Goal: Information Seeking & Learning: Find specific page/section

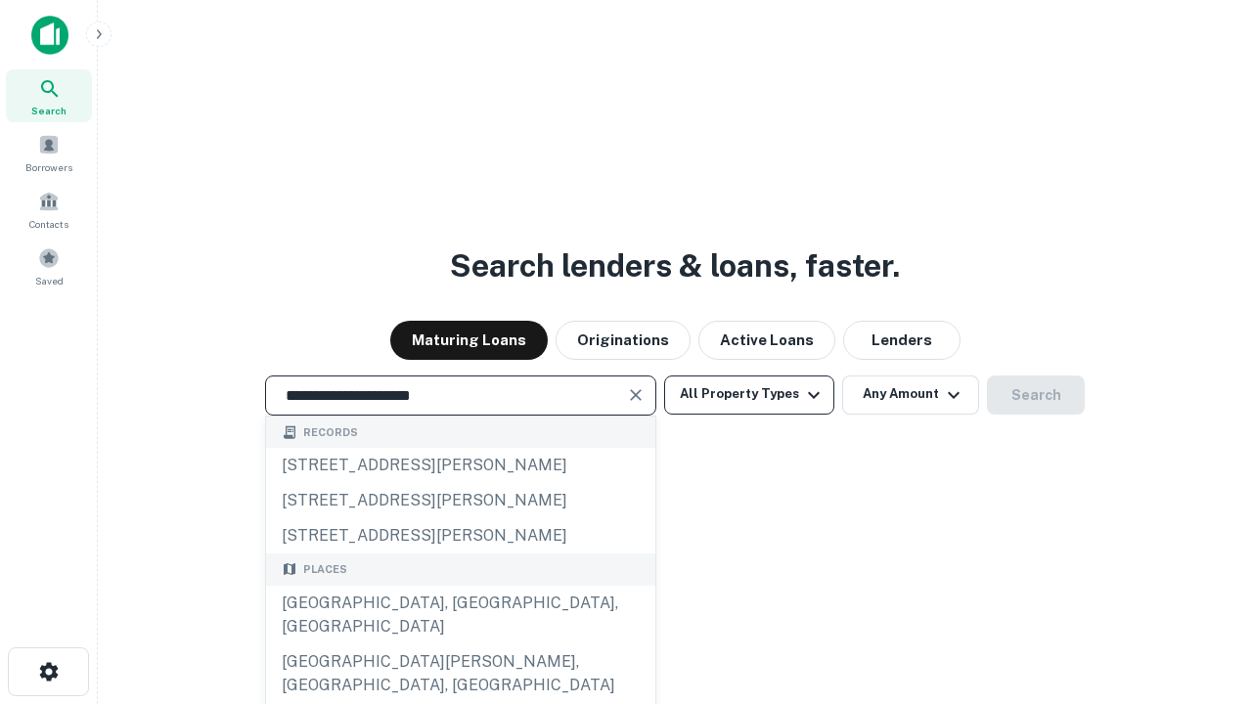
click at [460, 644] on div "[GEOGRAPHIC_DATA], [GEOGRAPHIC_DATA], [GEOGRAPHIC_DATA]" at bounding box center [460, 615] width 389 height 59
click at [749, 394] on button "All Property Types" at bounding box center [749, 394] width 170 height 39
type input "**********"
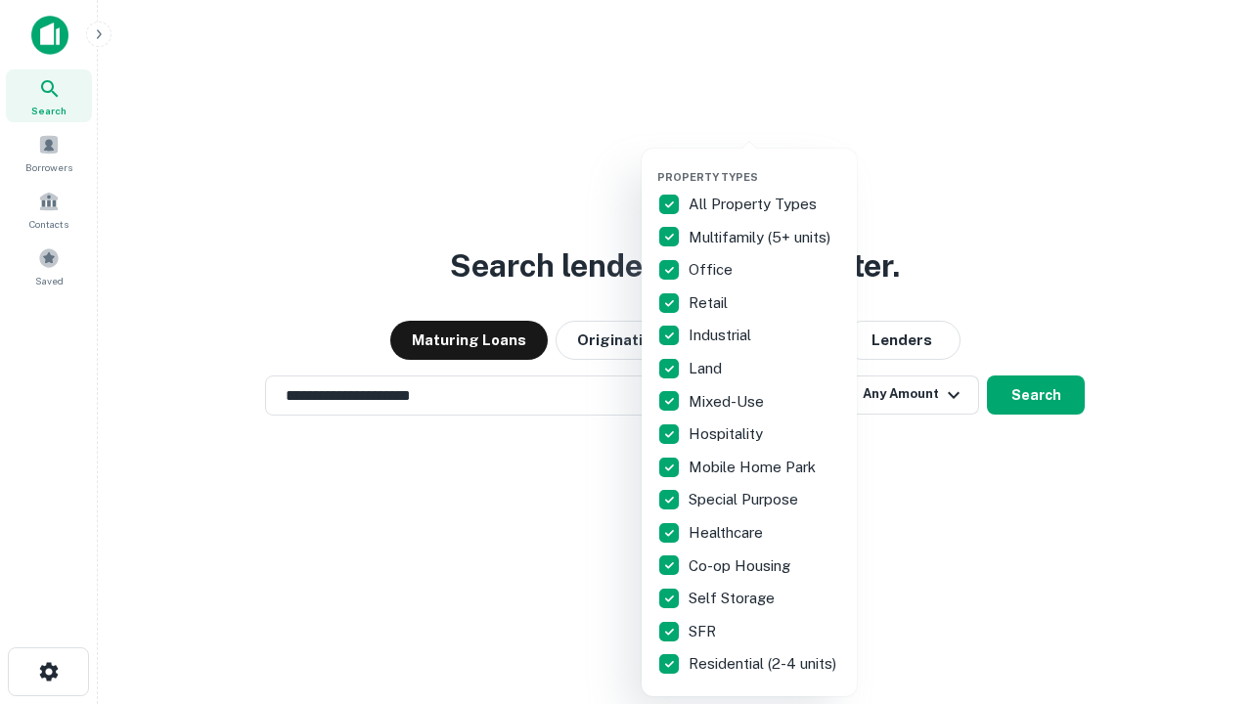
click at [765, 164] on button "button" at bounding box center [764, 164] width 215 height 1
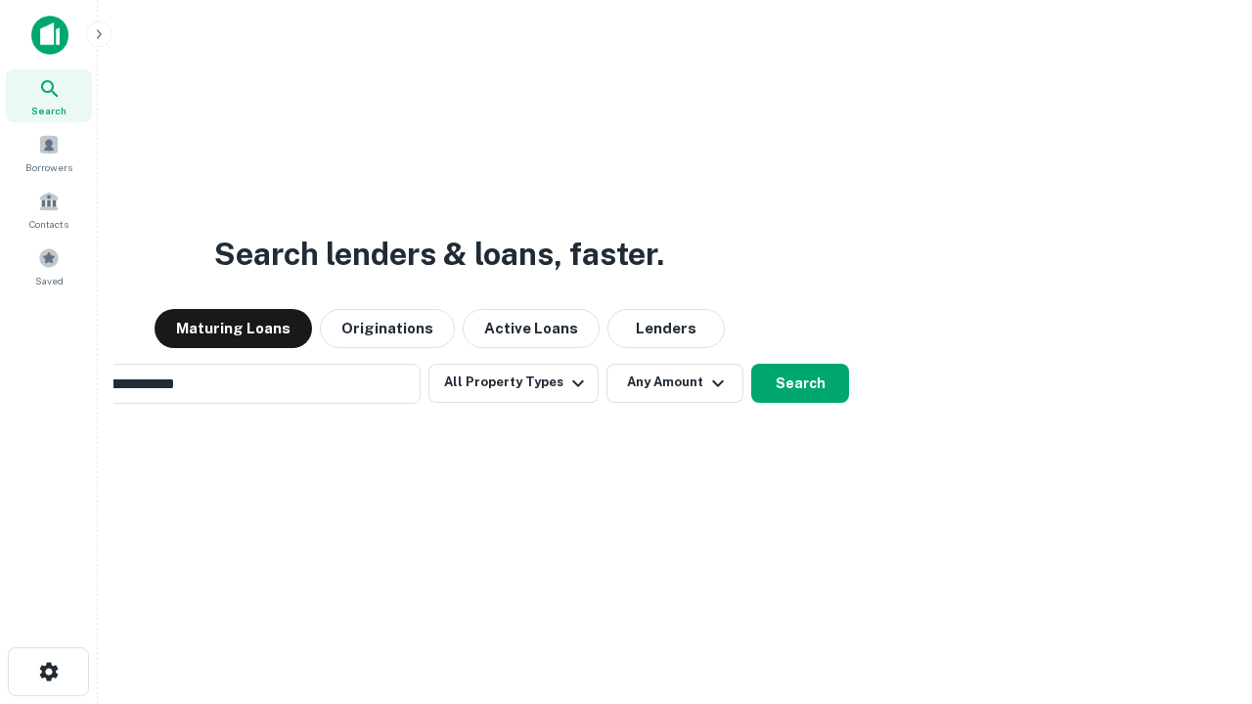
scroll to position [30, 0]
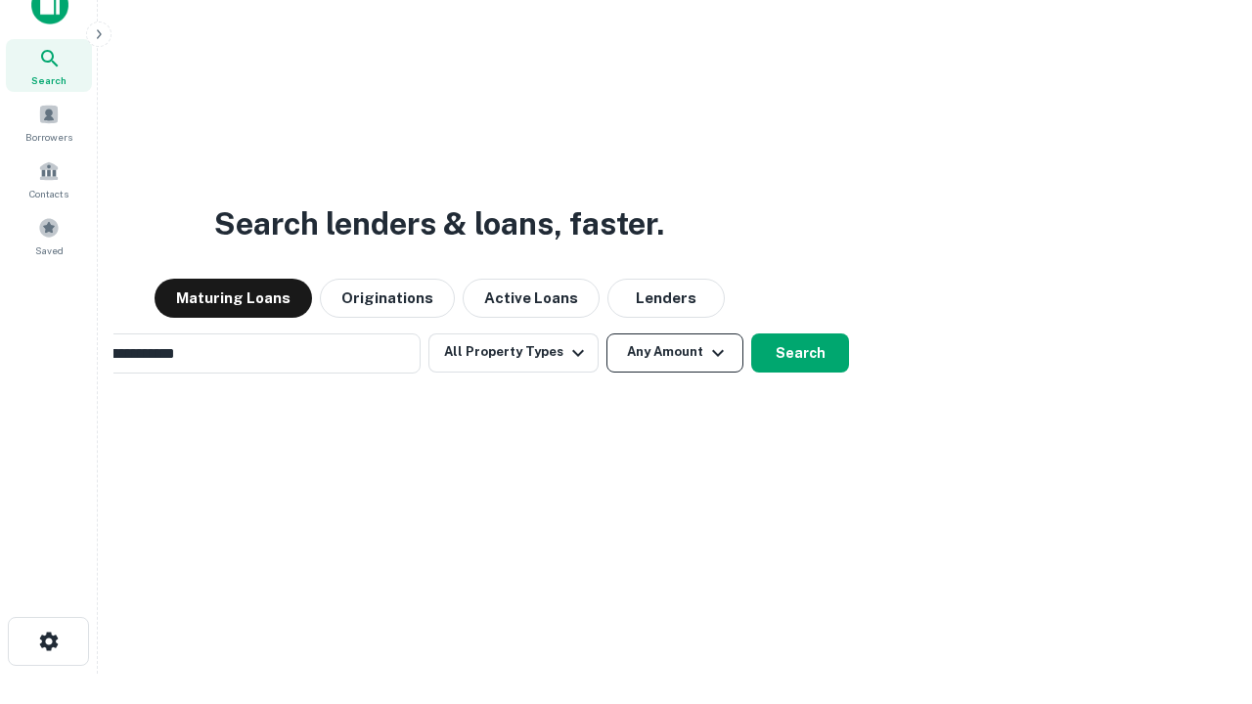
click at [606, 333] on button "Any Amount" at bounding box center [674, 352] width 137 height 39
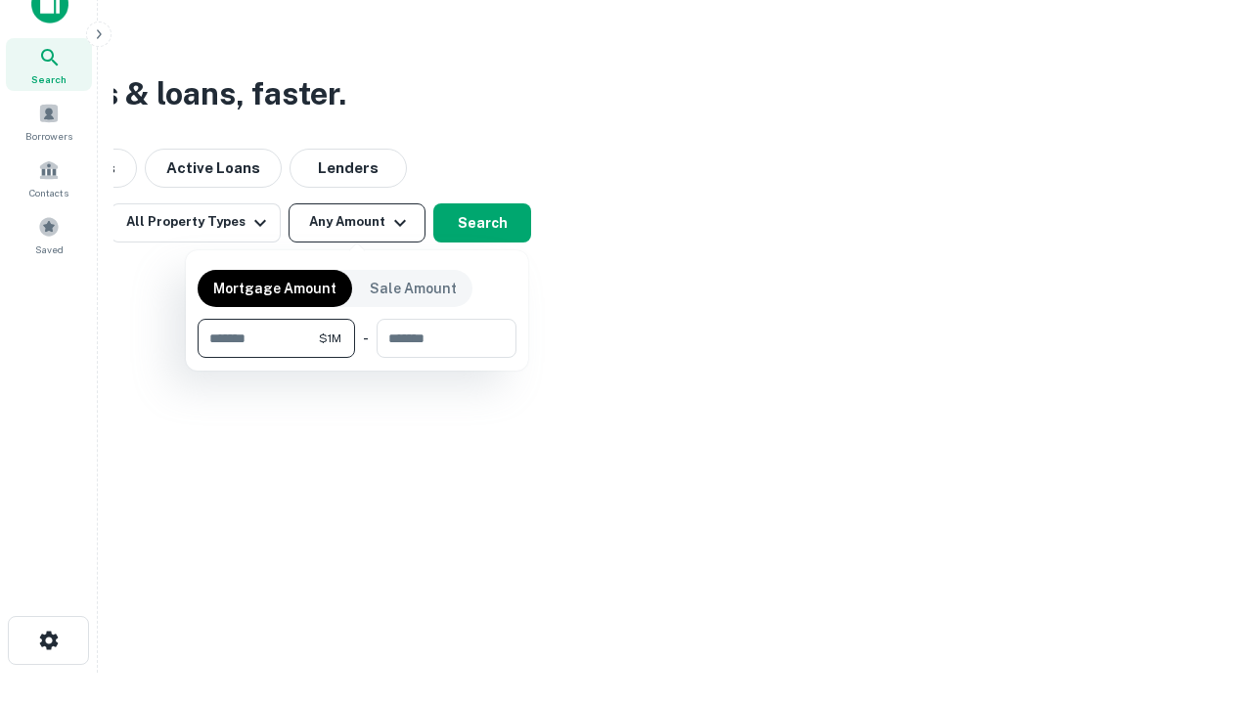
type input "*******"
click at [357, 358] on button "button" at bounding box center [357, 358] width 319 height 1
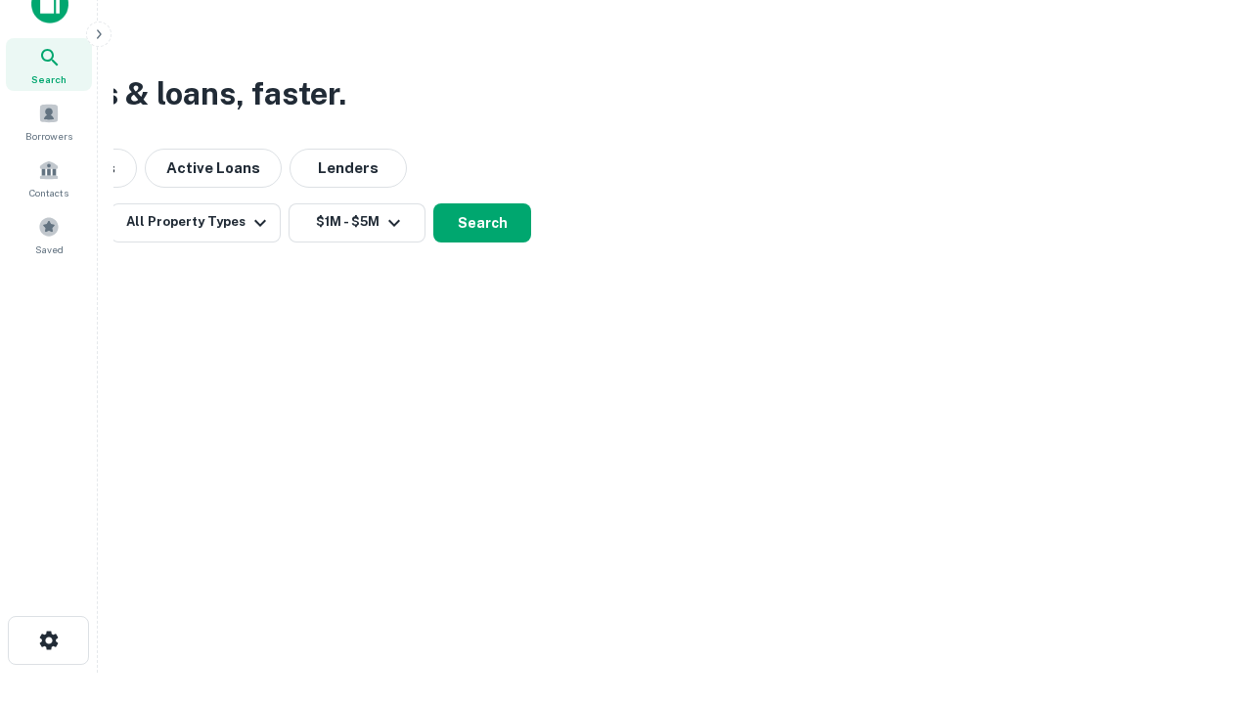
scroll to position [30, 0]
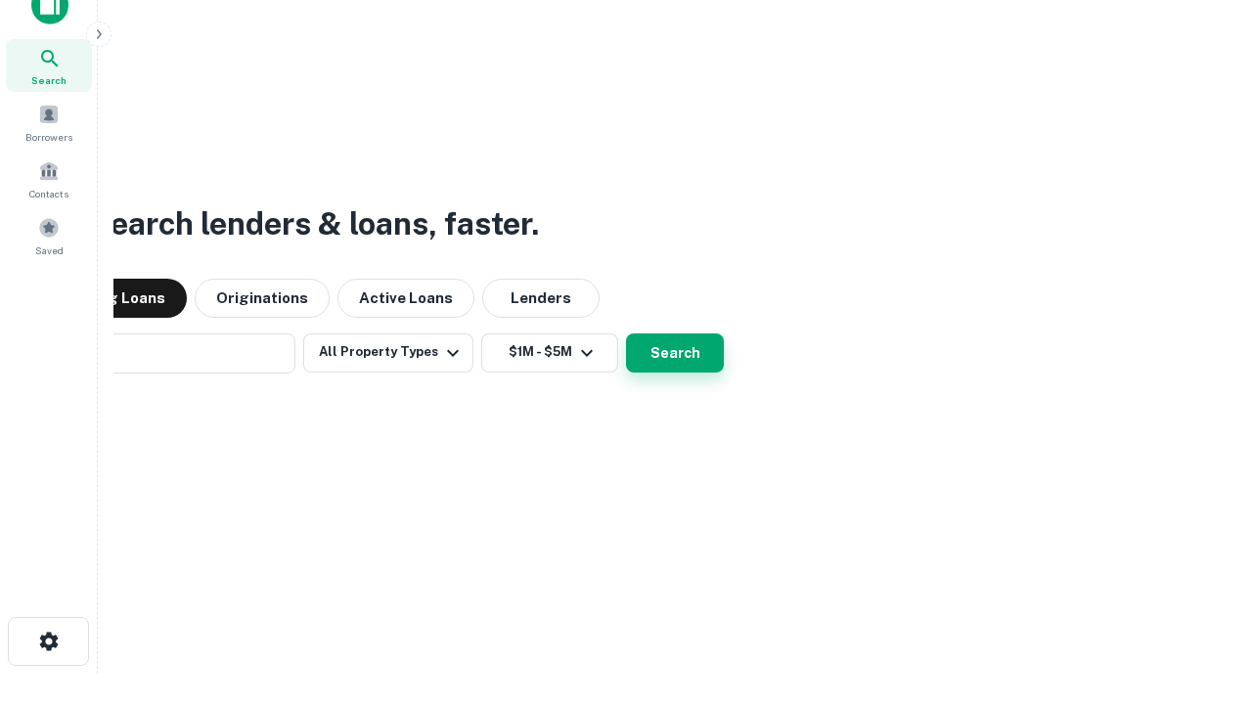
click at [626, 333] on button "Search" at bounding box center [675, 352] width 98 height 39
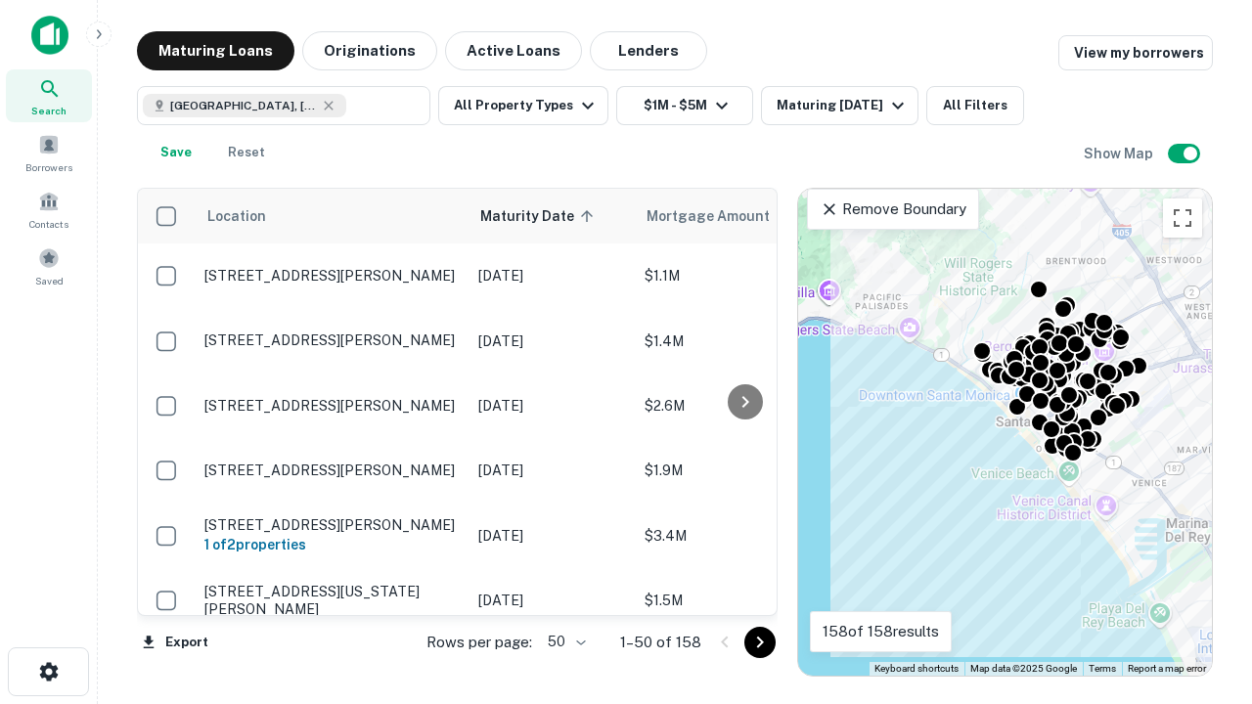
click at [563, 641] on body "Search Borrowers Contacts Saved Maturing Loans Originations Active Loans Lender…" at bounding box center [626, 352] width 1252 height 704
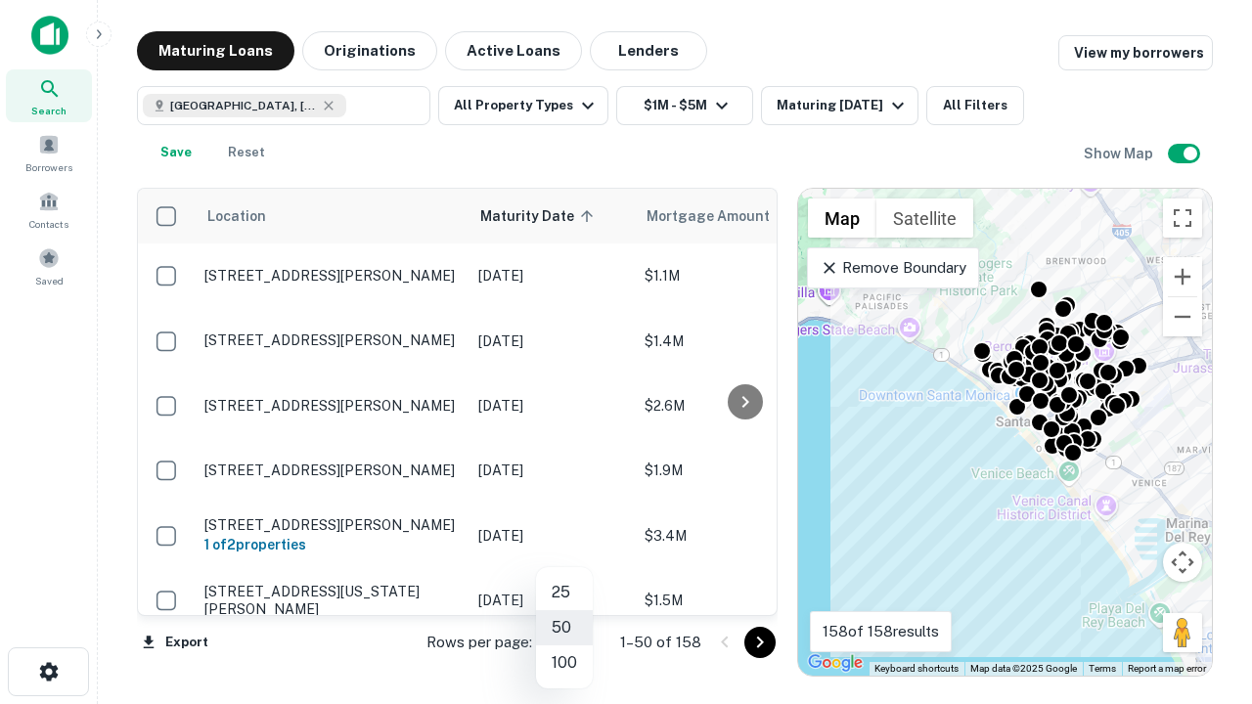
click at [564, 593] on li "25" at bounding box center [564, 592] width 57 height 35
